Goal: Entertainment & Leisure: Browse casually

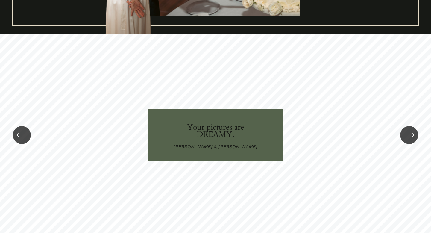
scroll to position [875, 0]
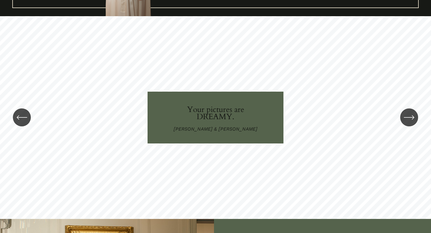
click at [413, 114] on icon "\a \a \a Next\a \a" at bounding box center [409, 117] width 11 height 11
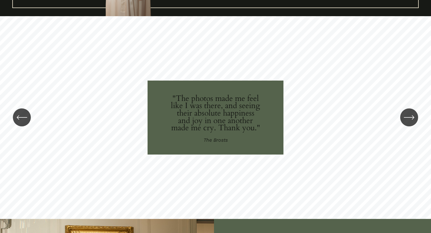
click at [413, 114] on icon "\a \a \a Next\a \a" at bounding box center [409, 117] width 11 height 11
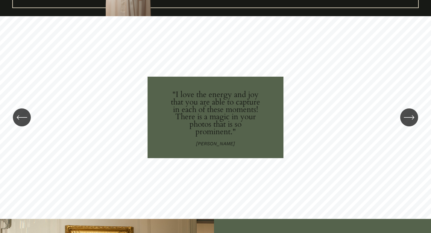
click at [413, 114] on icon "\a \a \a Next\a \a" at bounding box center [409, 117] width 11 height 11
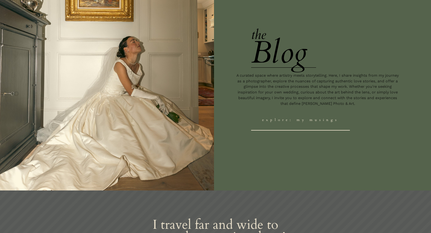
scroll to position [1141, 0]
click at [298, 119] on link "explore: my musings" at bounding box center [300, 120] width 99 height 21
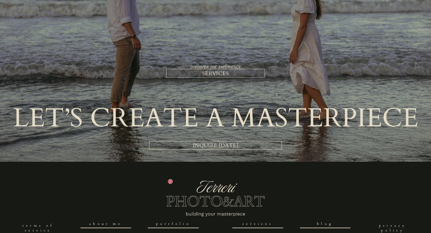
scroll to position [942, 0]
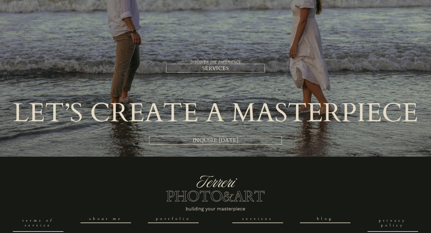
click at [239, 69] on link "SERVICES" at bounding box center [215, 68] width 99 height 9
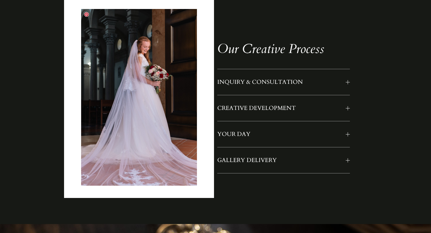
scroll to position [489, 0]
click at [288, 130] on button "YOUR DAY" at bounding box center [283, 134] width 133 height 26
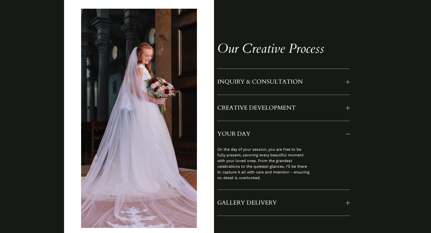
click at [288, 130] on button "YOUR DAY" at bounding box center [283, 134] width 133 height 26
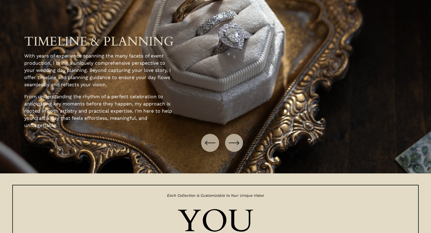
scroll to position [798, 0]
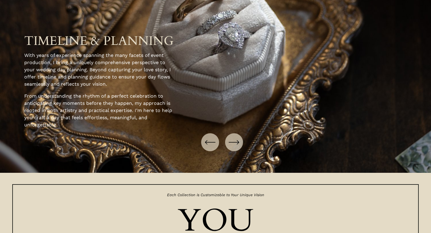
click at [233, 146] on icon "\a \a \a Next\a \a" at bounding box center [234, 142] width 11 height 11
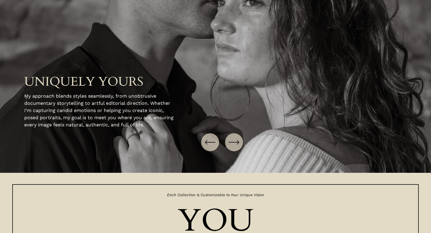
click at [233, 146] on icon "\a \a \a Next\a \a" at bounding box center [234, 142] width 11 height 11
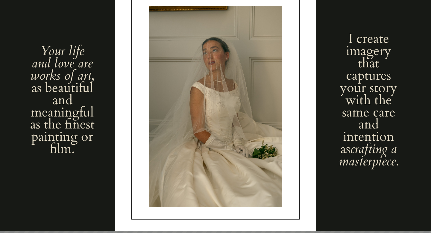
scroll to position [0, 0]
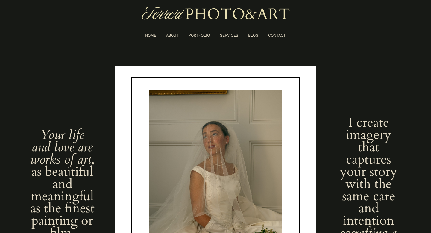
click at [204, 36] on link "PORTFOLIO" at bounding box center [199, 35] width 21 height 6
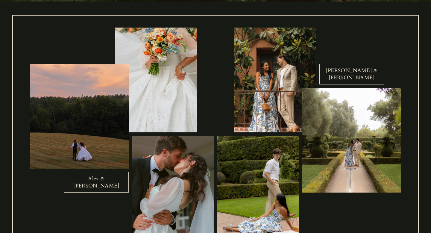
scroll to position [191, 0]
click at [88, 183] on link "Alex & [PERSON_NAME]" at bounding box center [96, 182] width 65 height 21
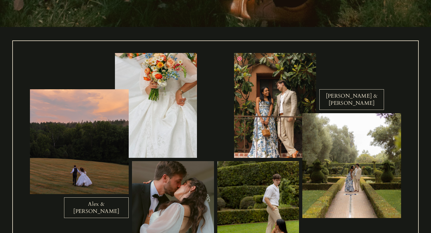
scroll to position [0, 0]
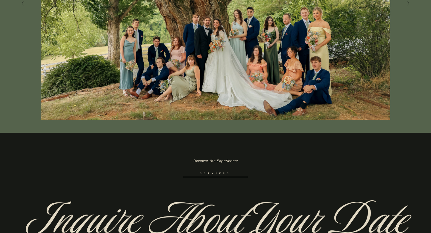
scroll to position [199, 0]
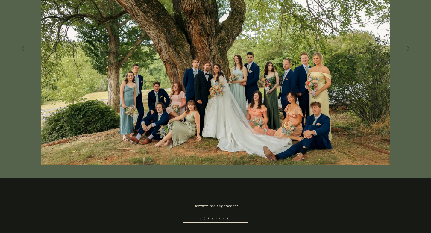
click at [302, 75] on img at bounding box center [215, 48] width 405 height 233
click at [405, 50] on button "Next Slide" at bounding box center [408, 49] width 8 height 10
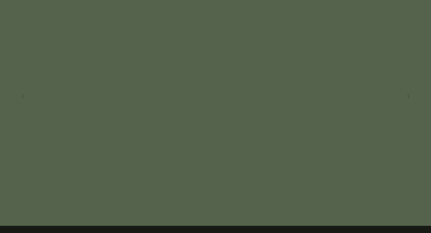
scroll to position [149, 0]
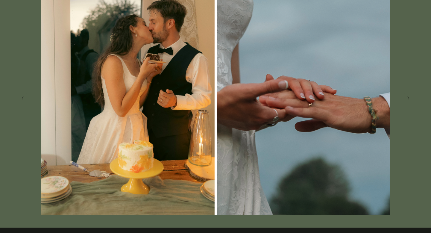
click at [411, 93] on button "Next Slide" at bounding box center [408, 98] width 8 height 10
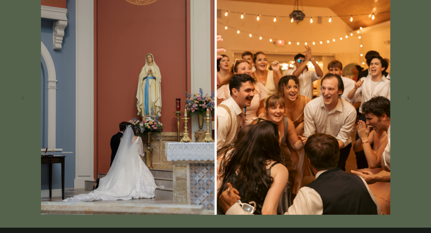
click at [406, 97] on button "Next Slide" at bounding box center [408, 98] width 8 height 10
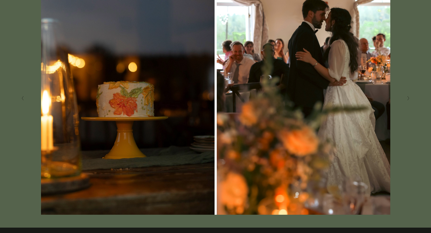
click at [406, 97] on button "Next Slide" at bounding box center [408, 98] width 8 height 10
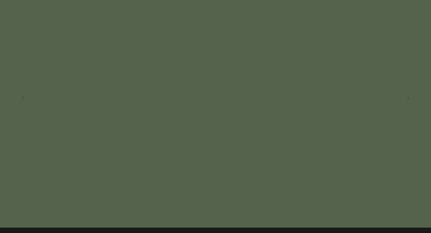
scroll to position [144, 0]
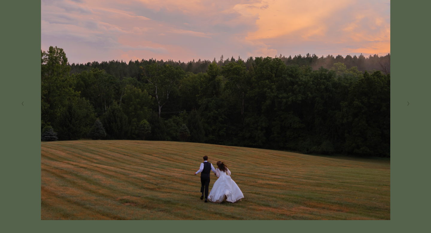
click at [409, 104] on button "Next Slide" at bounding box center [408, 104] width 8 height 10
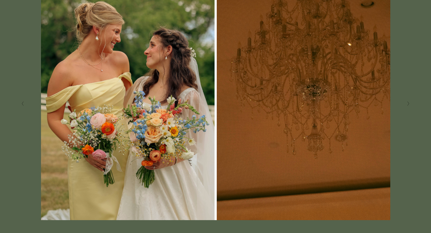
click at [409, 104] on button "Next Slide" at bounding box center [408, 104] width 8 height 10
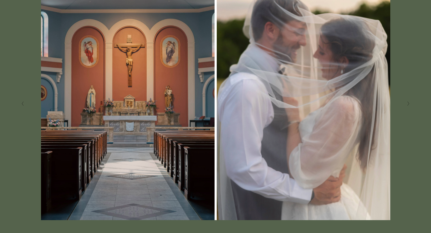
click at [409, 104] on button "Next Slide" at bounding box center [408, 104] width 8 height 10
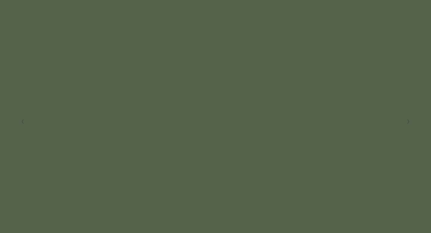
scroll to position [126, 0]
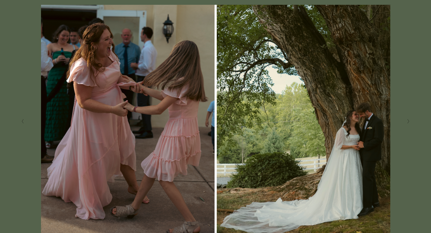
click at [407, 121] on button "Next Slide" at bounding box center [408, 121] width 8 height 10
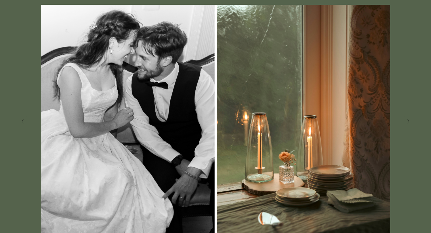
click at [407, 121] on button "Next Slide" at bounding box center [408, 121] width 8 height 10
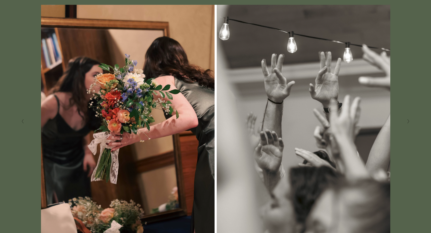
click at [407, 121] on button "Next Slide" at bounding box center [408, 121] width 8 height 10
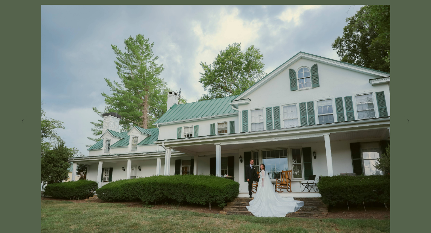
click at [407, 121] on button "Next Slide" at bounding box center [408, 121] width 8 height 10
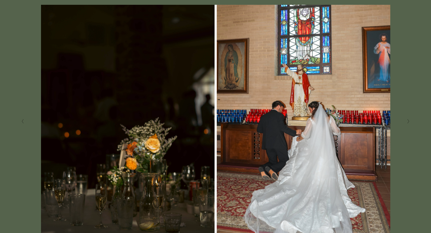
click at [407, 121] on button "Next Slide" at bounding box center [408, 121] width 8 height 10
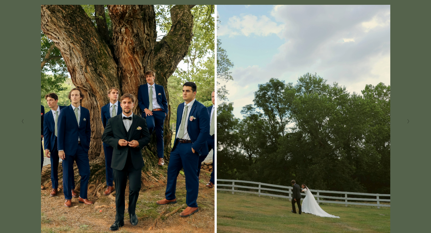
click at [410, 119] on icon "Next Slide" at bounding box center [408, 121] width 3 height 5
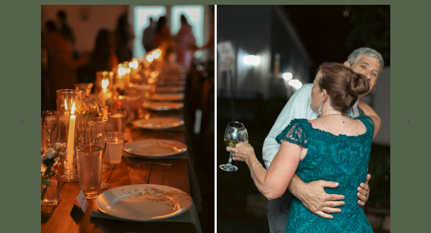
click at [410, 118] on button "Next Slide" at bounding box center [408, 121] width 8 height 10
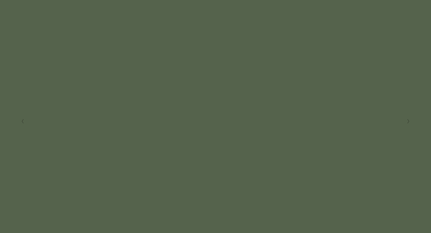
click at [410, 118] on button "Next Slide" at bounding box center [408, 121] width 8 height 10
